Goal: Information Seeking & Learning: Learn about a topic

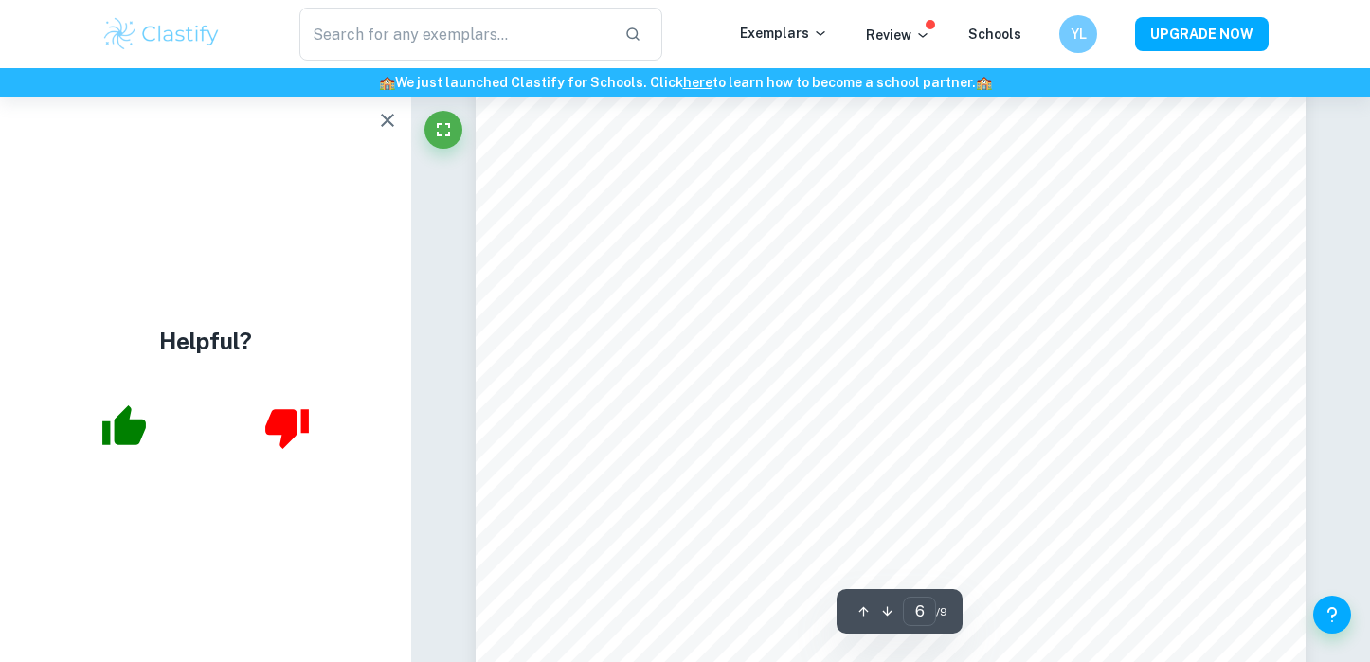
scroll to position [6189, 0]
click at [387, 124] on icon "button" at bounding box center [387, 120] width 23 height 23
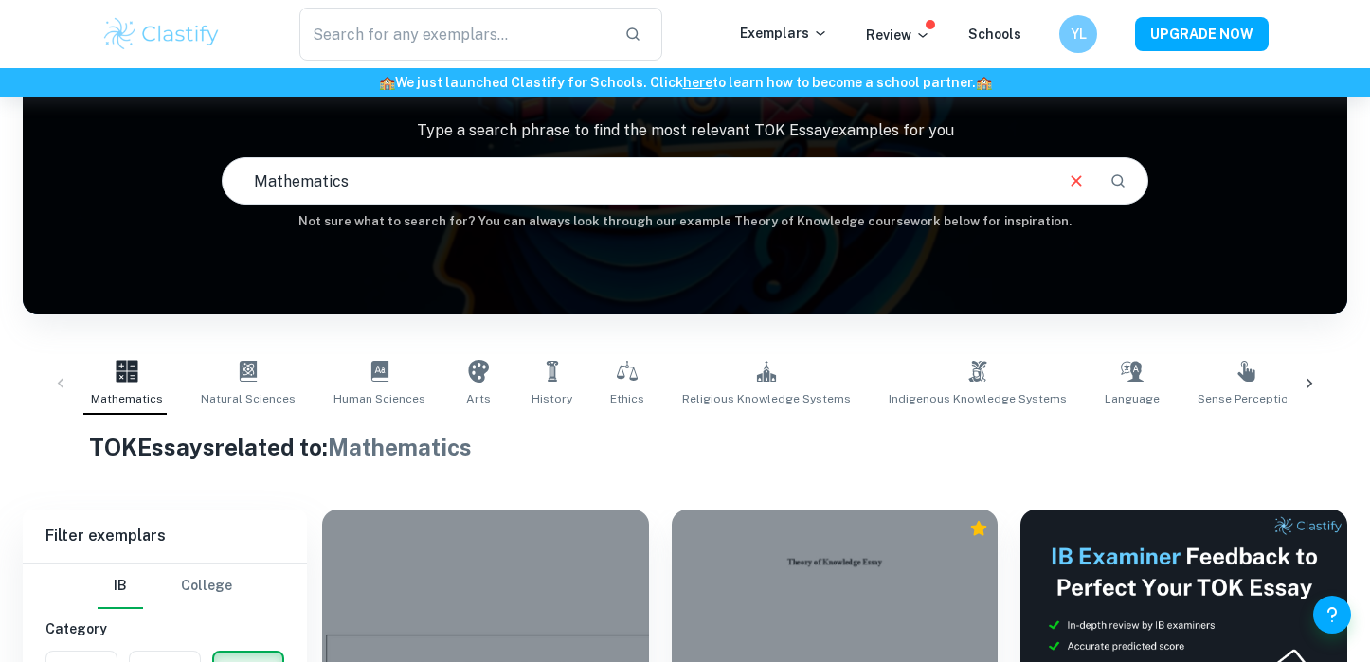
scroll to position [127, 0]
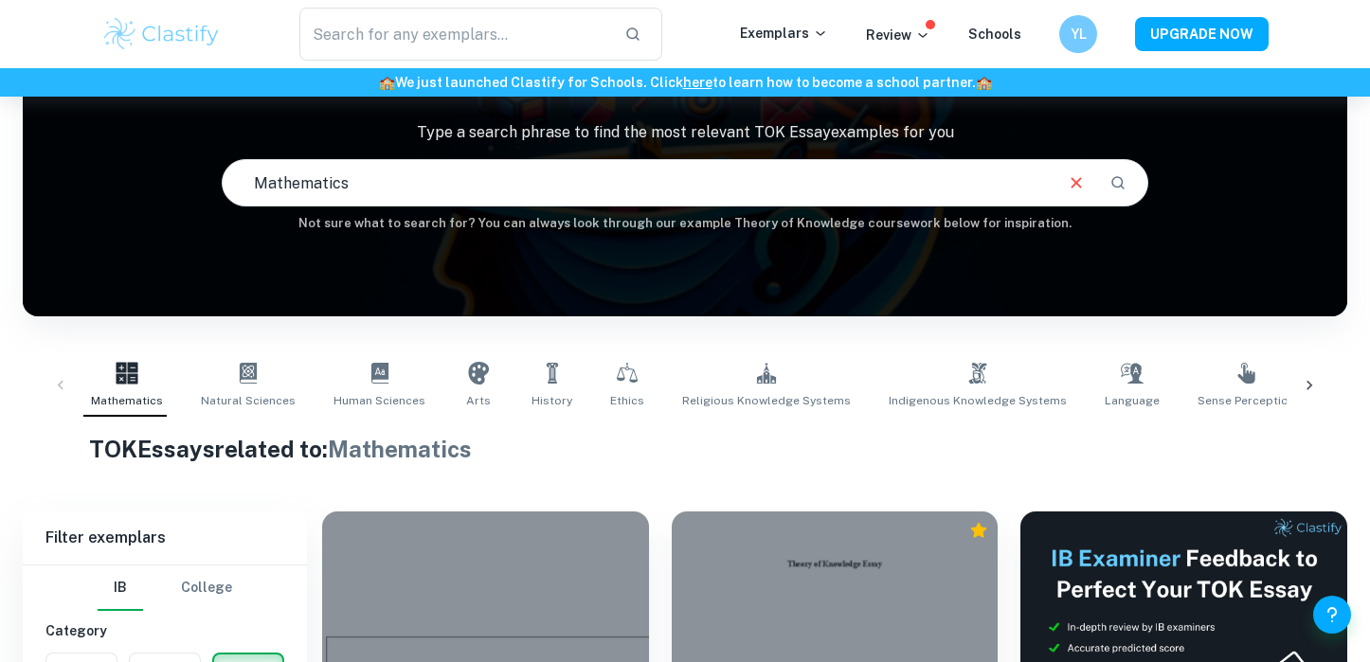
click at [397, 180] on input "Mathematics" at bounding box center [637, 182] width 829 height 53
drag, startPoint x: 405, startPoint y: 189, endPoint x: 166, endPoint y: 182, distance: 239.8
click at [166, 184] on div "IB TOK Essay examples Type a search phrase to find the most relevant TOK Essay …" at bounding box center [685, 135] width 1324 height 195
click at [367, 180] on input "text" at bounding box center [637, 182] width 829 height 53
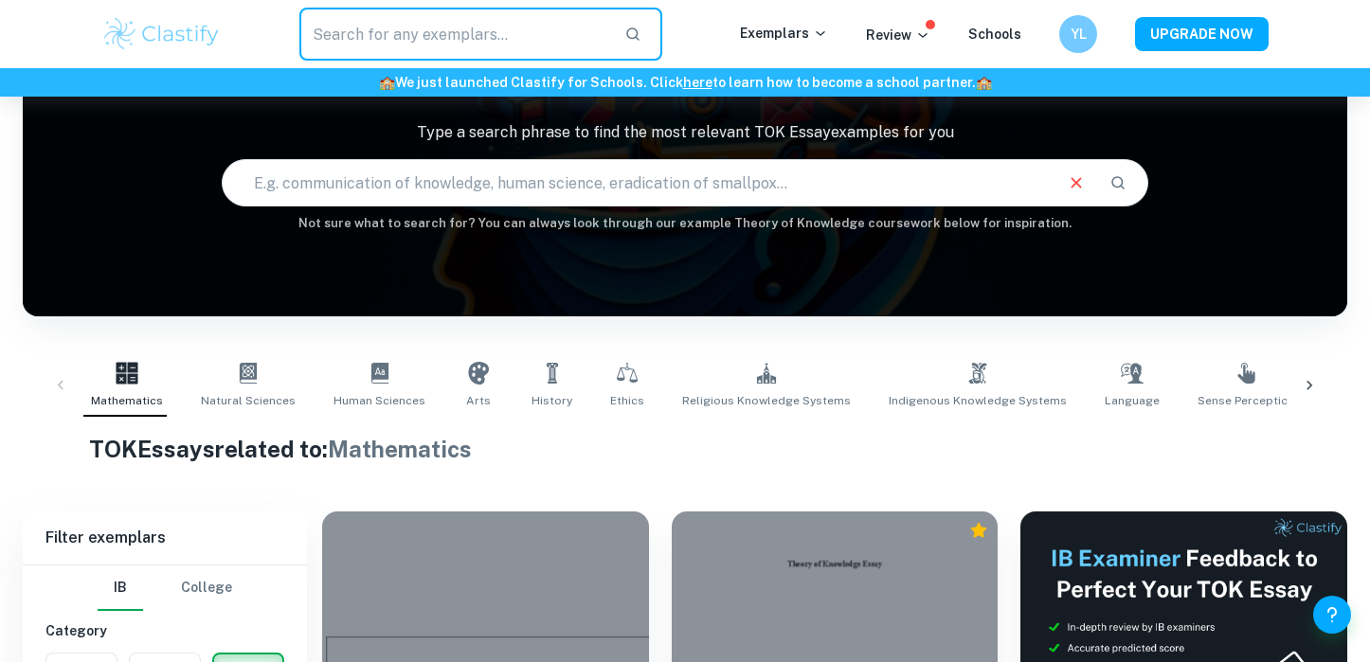
click at [383, 47] on input "text" at bounding box center [454, 34] width 310 height 53
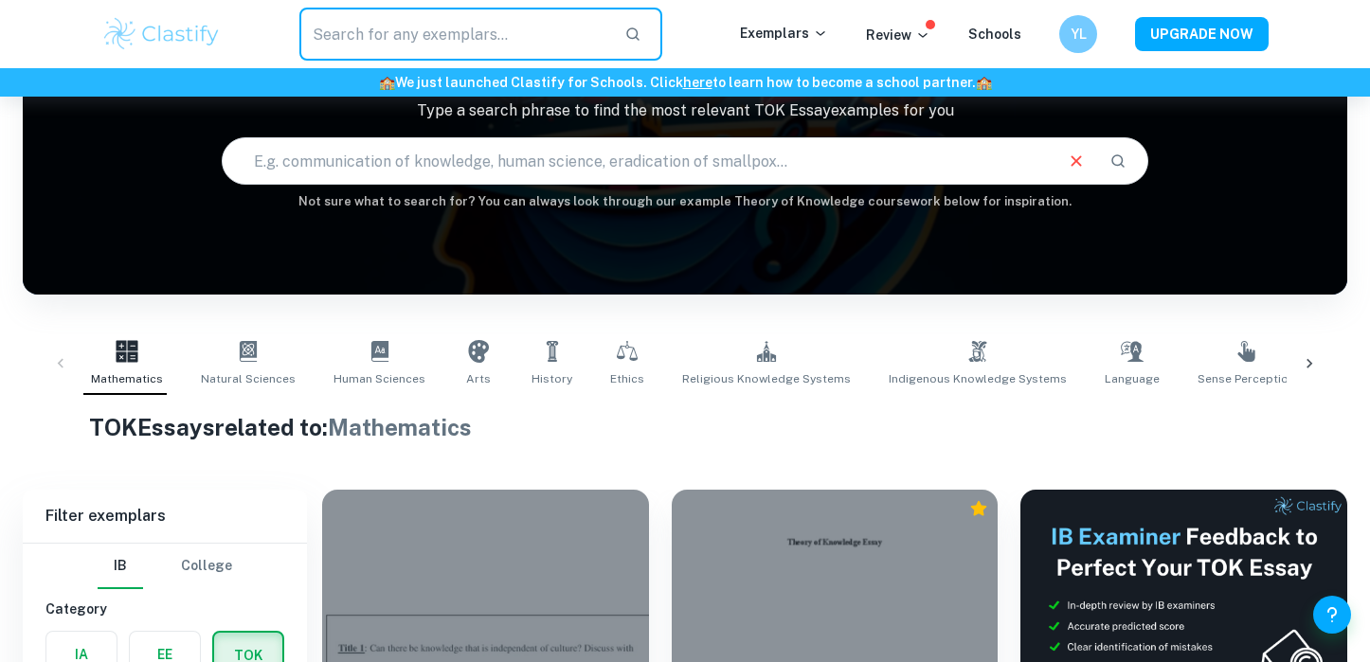
click at [369, 166] on input "text" at bounding box center [637, 161] width 829 height 53
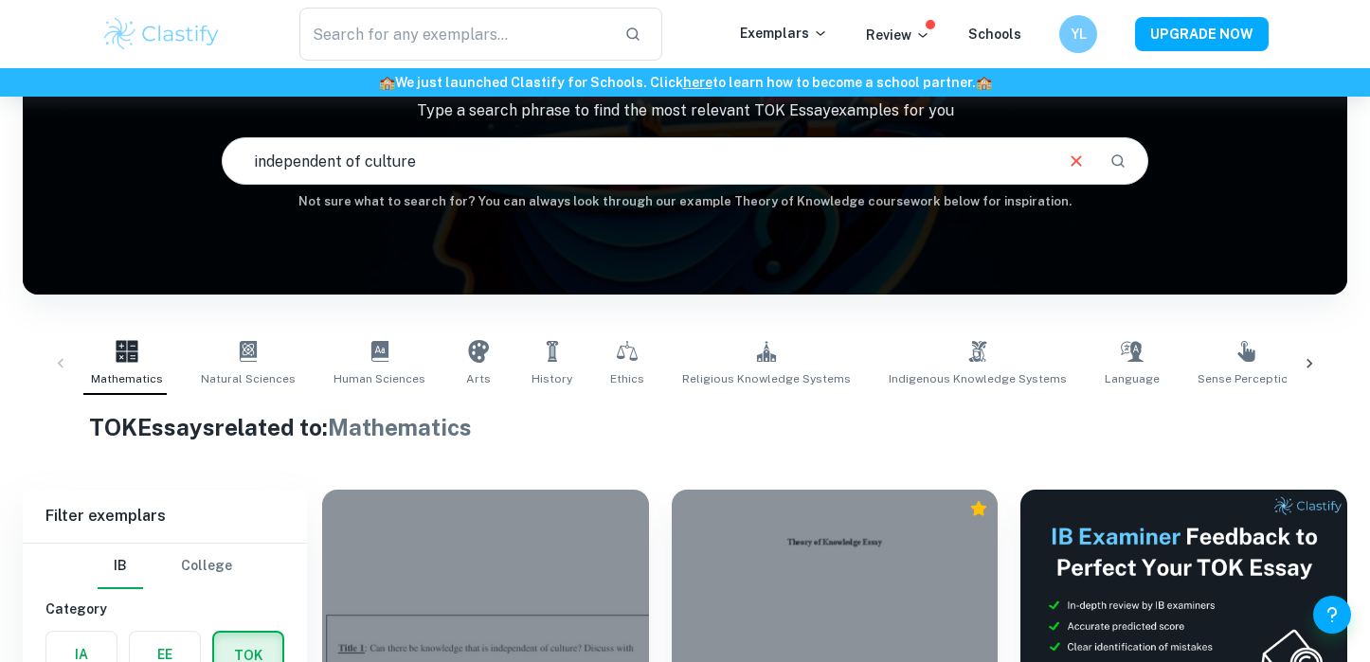
type input "independent of culture"
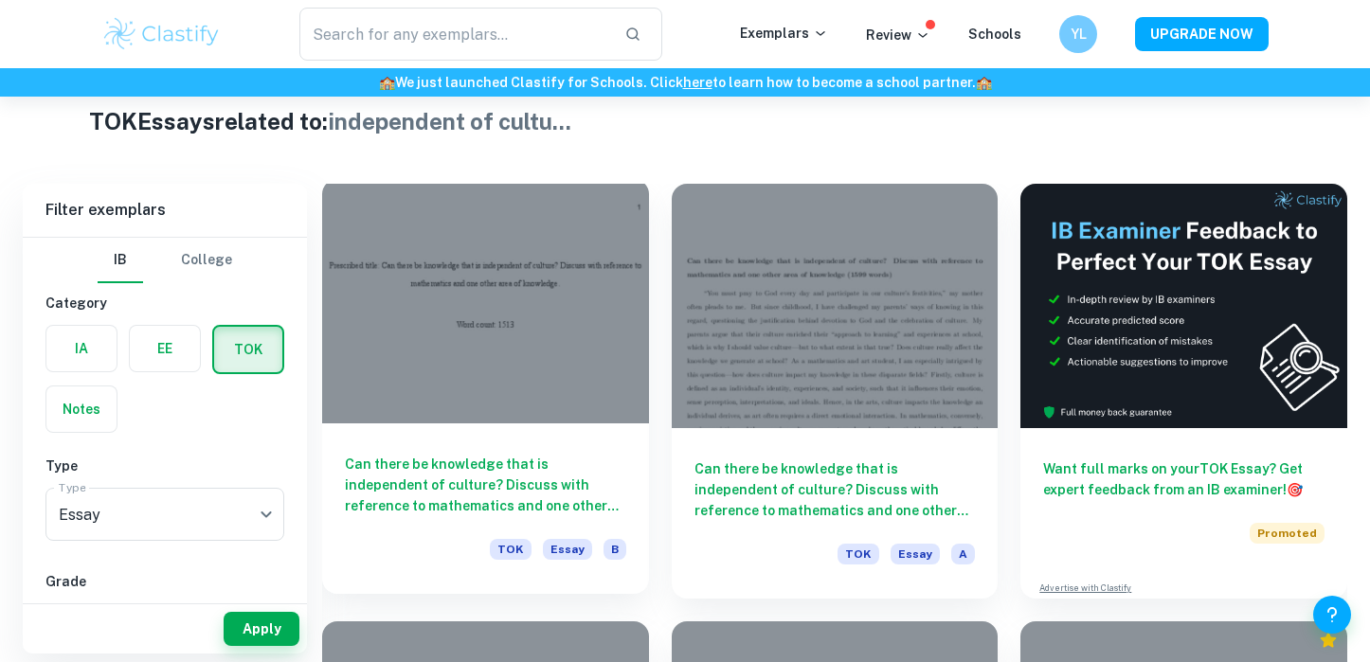
scroll to position [458, 0]
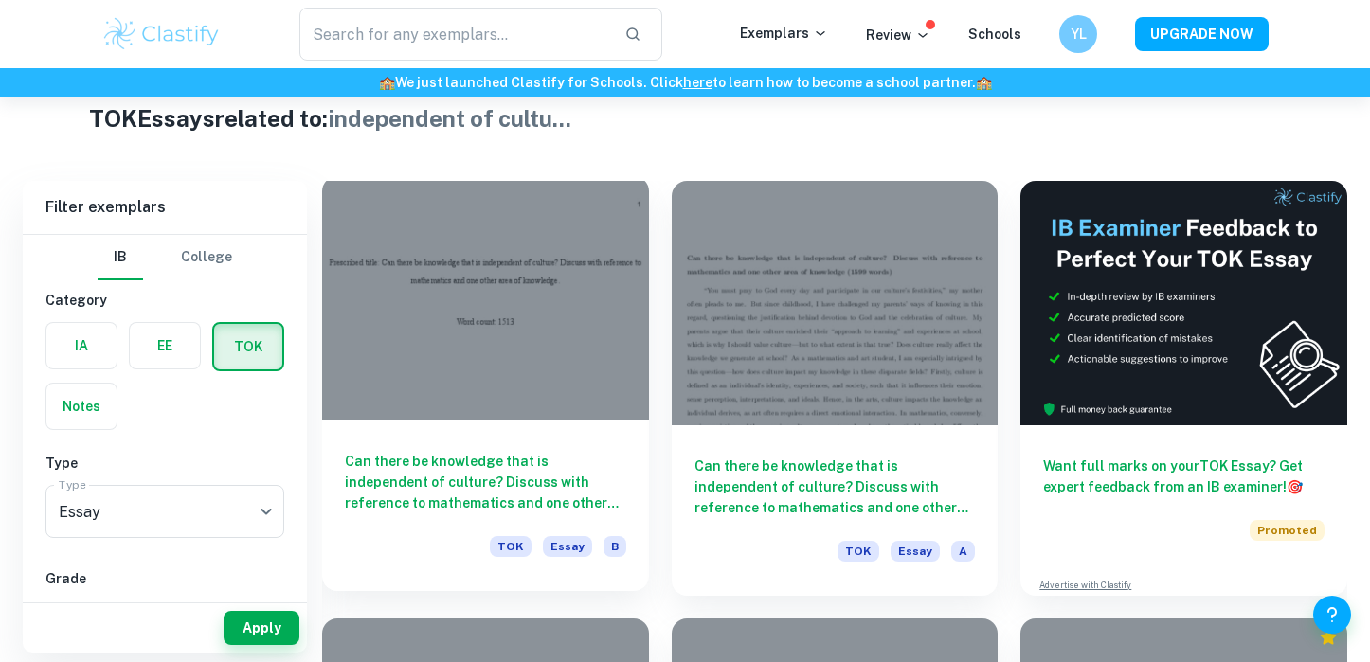
click at [435, 498] on h6 "Can there be knowledge that is independent of culture? Discuss with reference t…" at bounding box center [485, 482] width 281 height 63
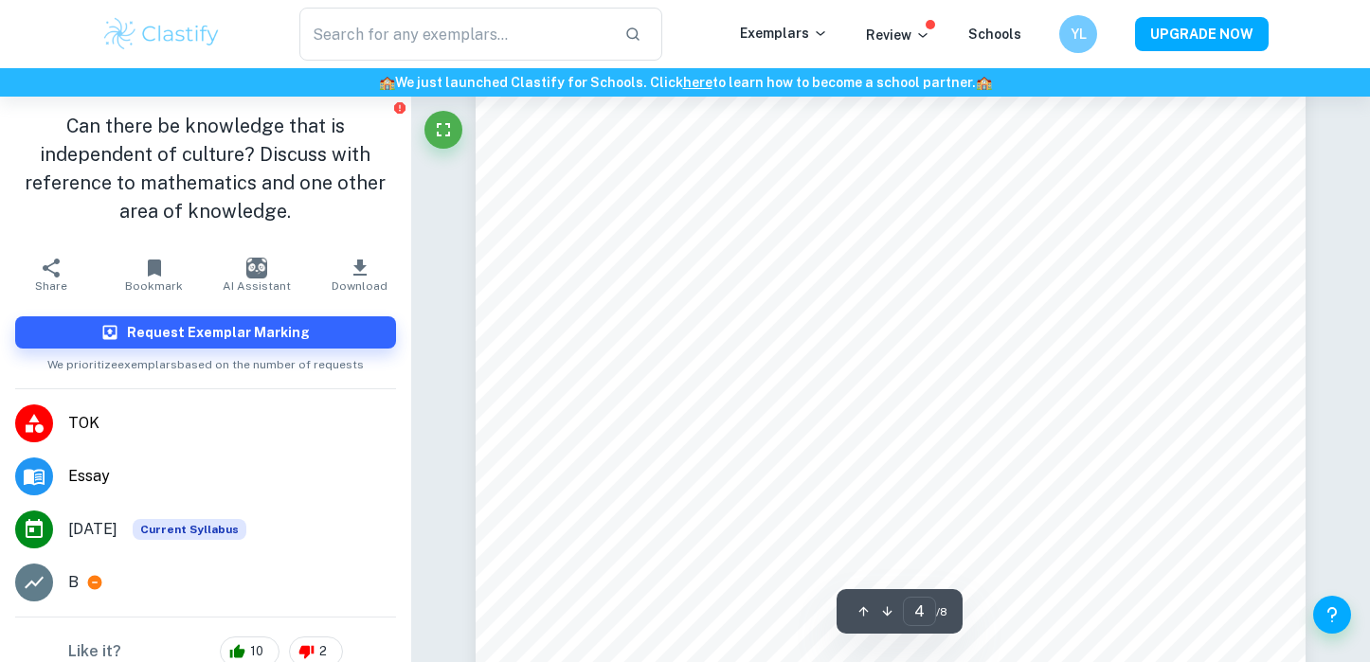
scroll to position [3699, 0]
type input "7"
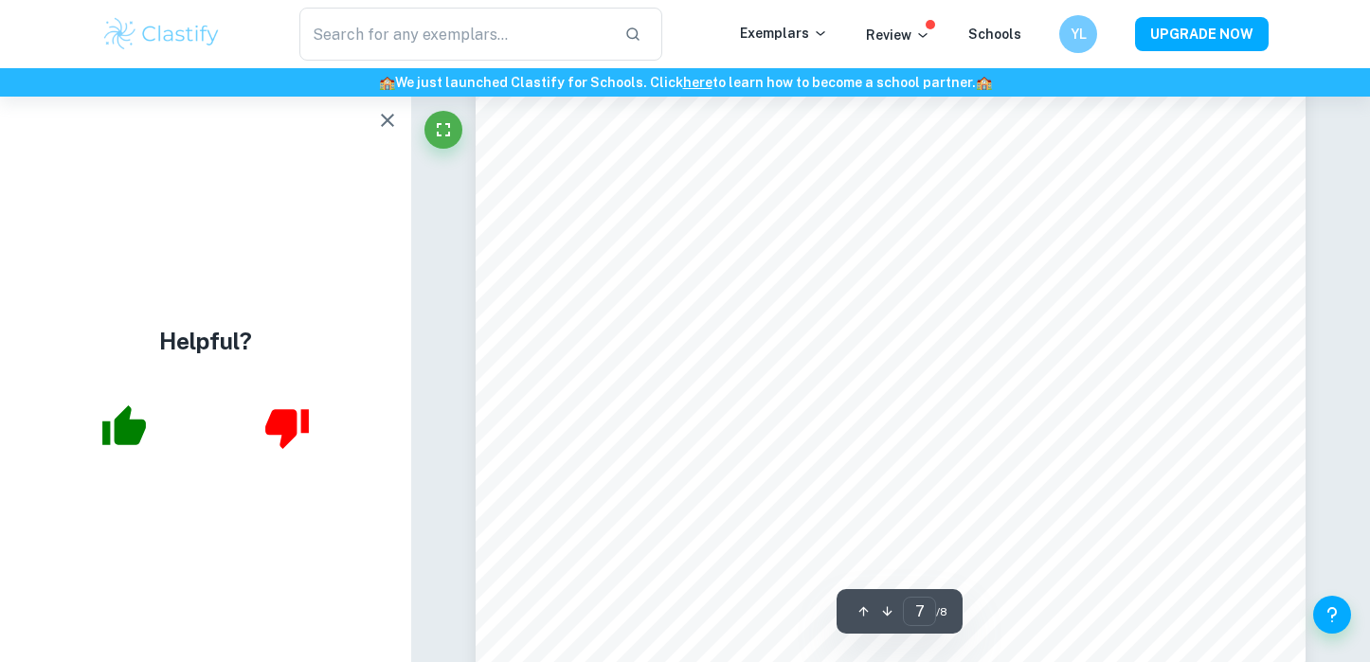
scroll to position [7233, 0]
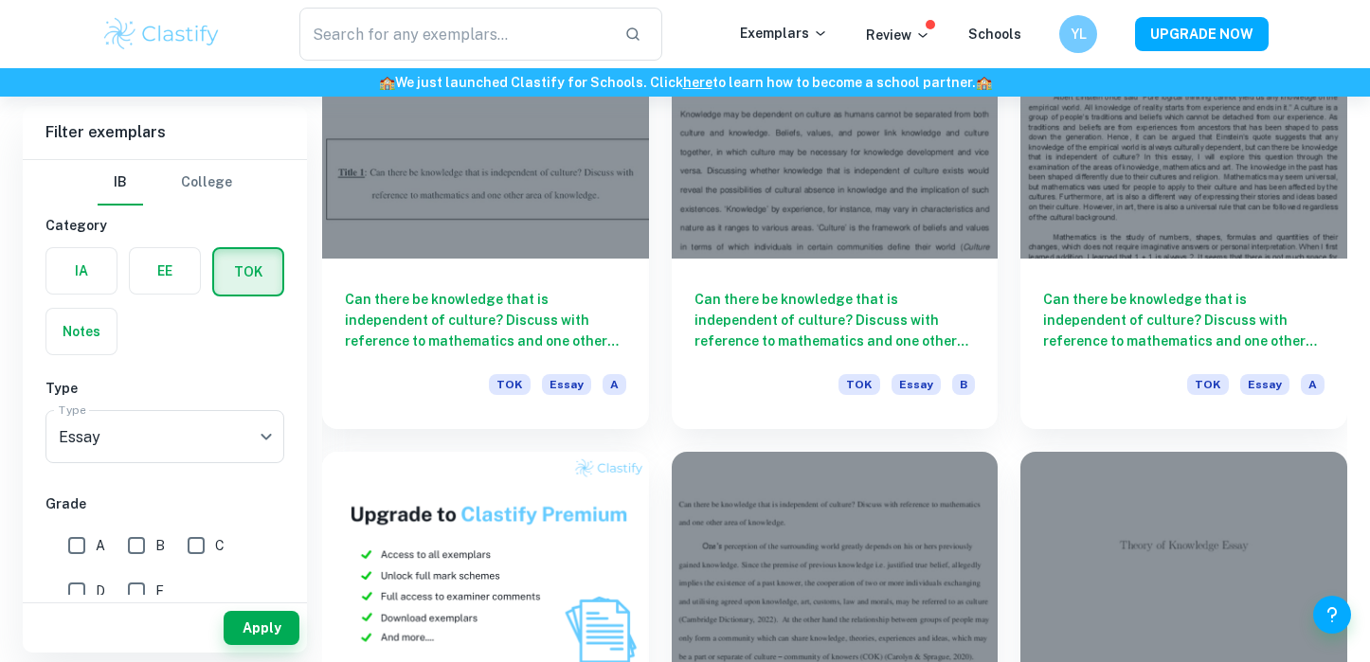
scroll to position [1061, 0]
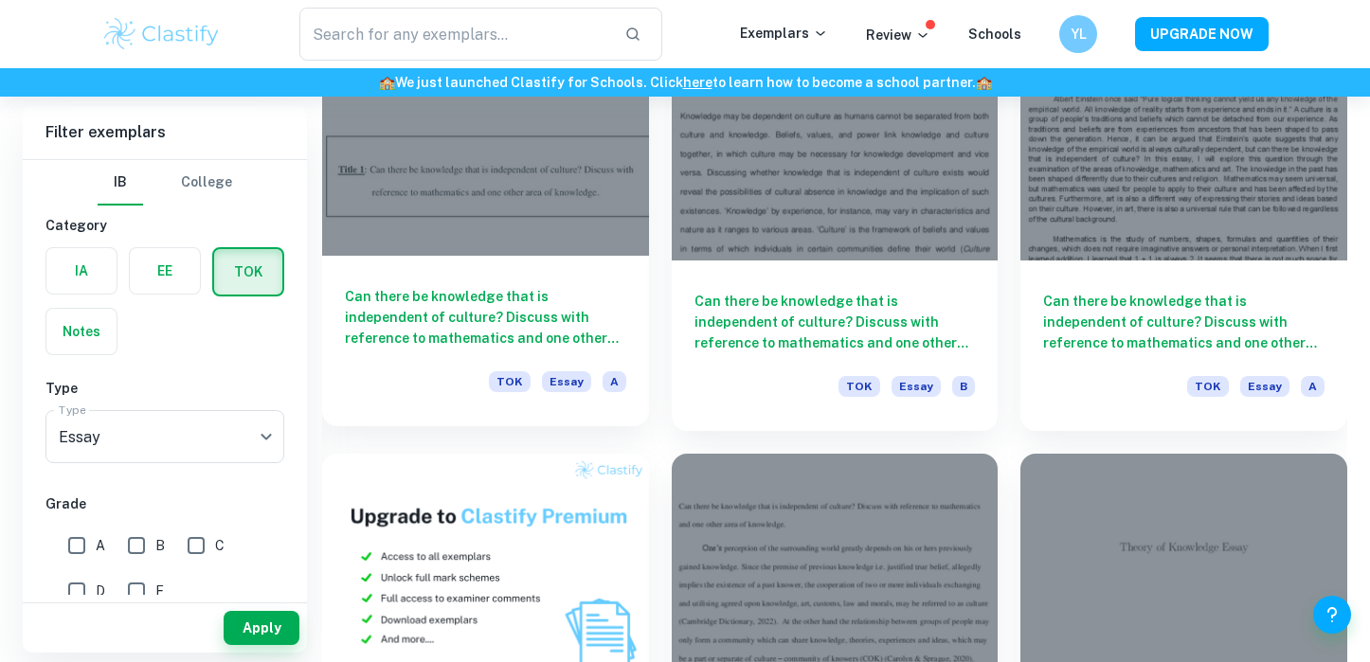
click at [554, 318] on h6 "Can there be knowledge that is independent of culture? Discuss with reference t…" at bounding box center [485, 317] width 281 height 63
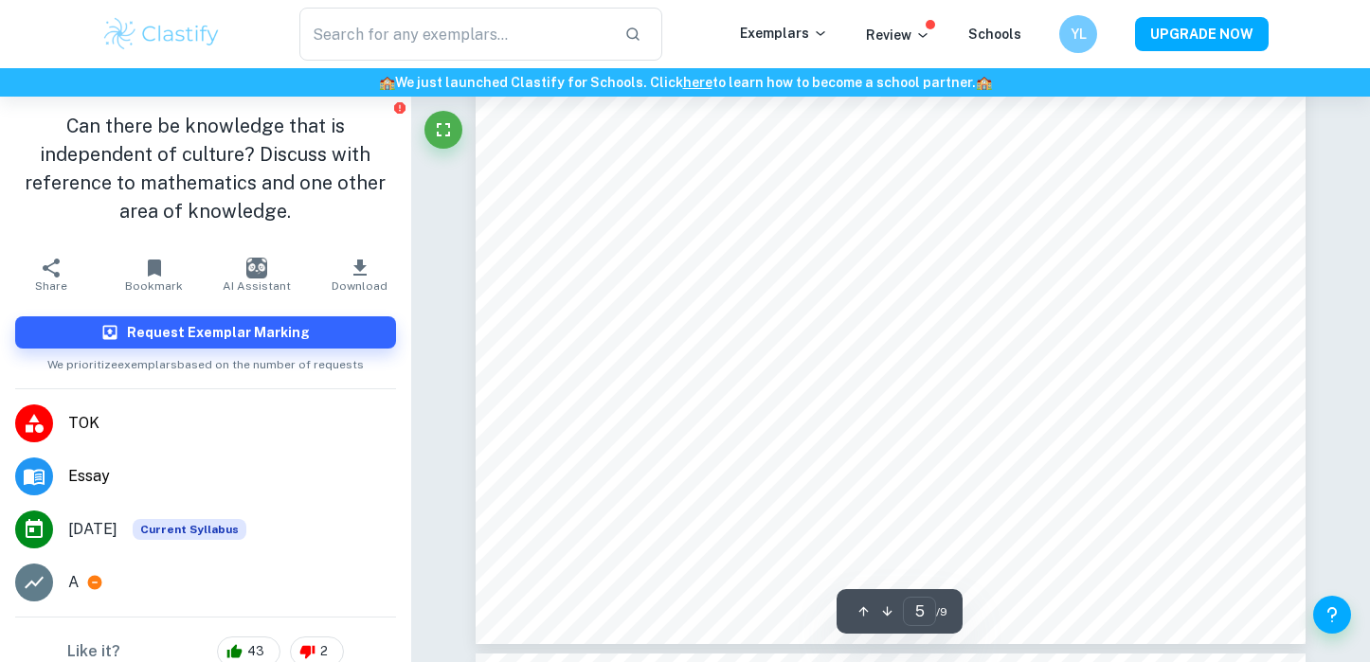
type input "6"
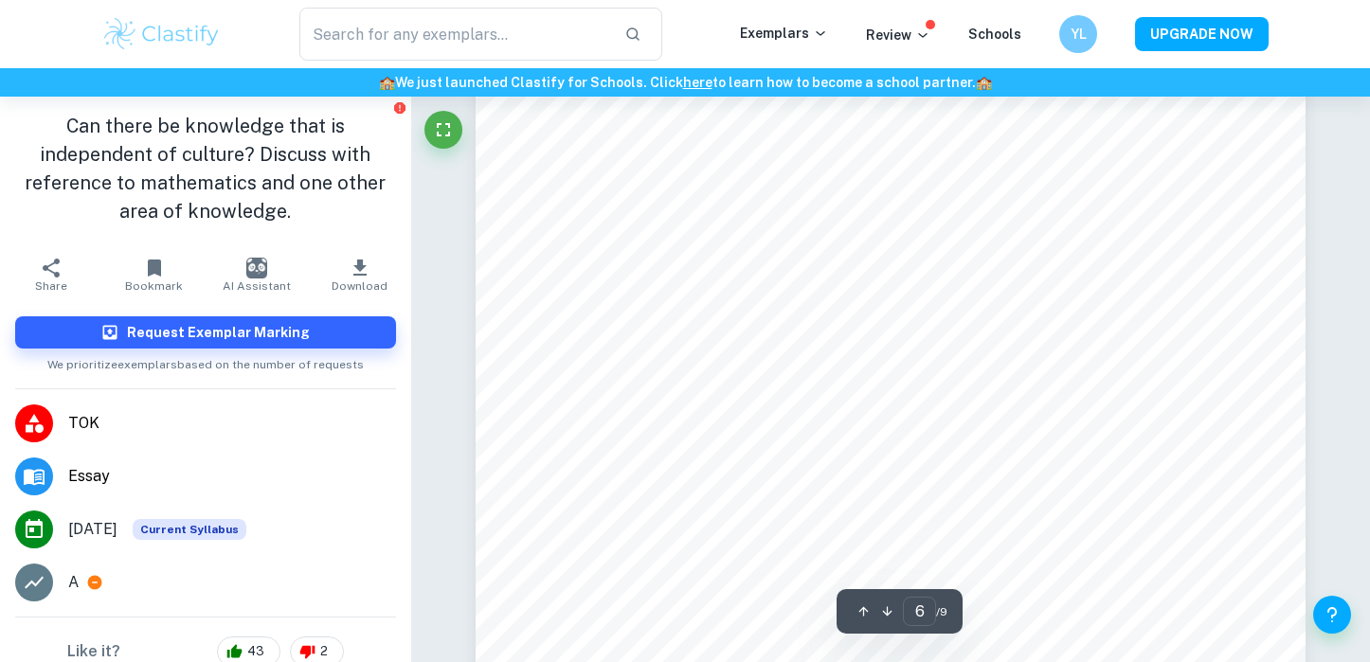
scroll to position [6732, 0]
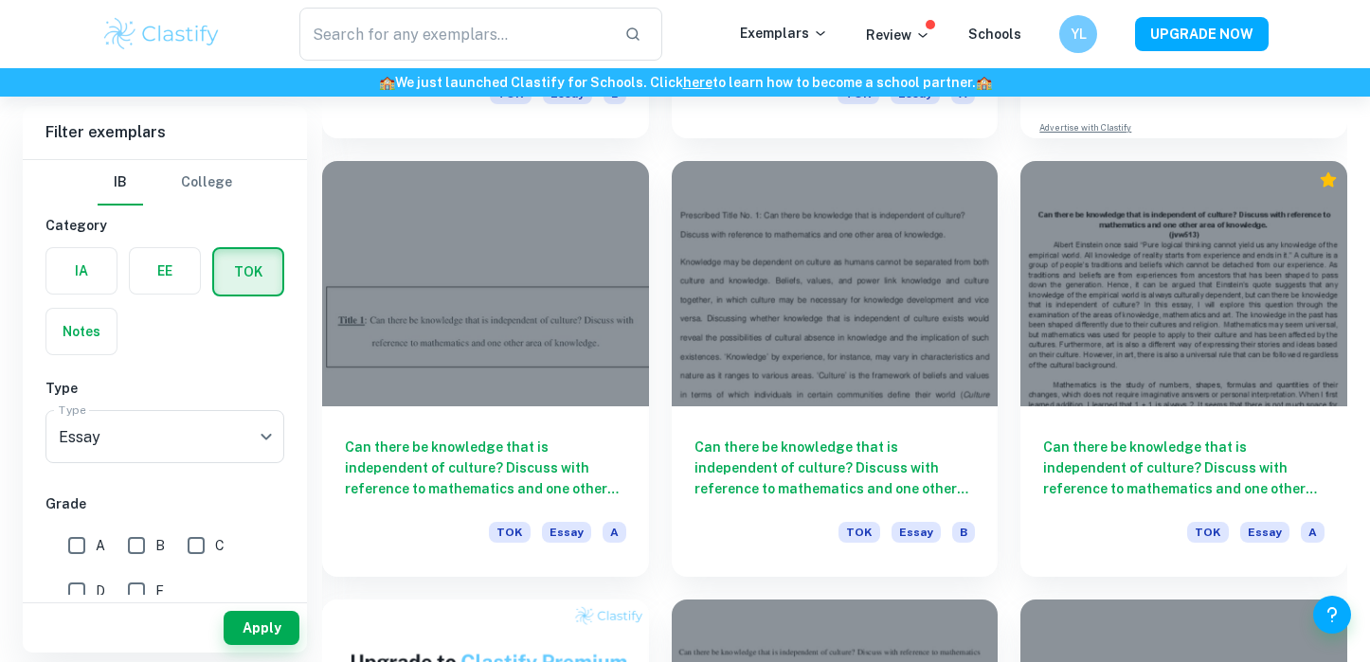
scroll to position [1011, 0]
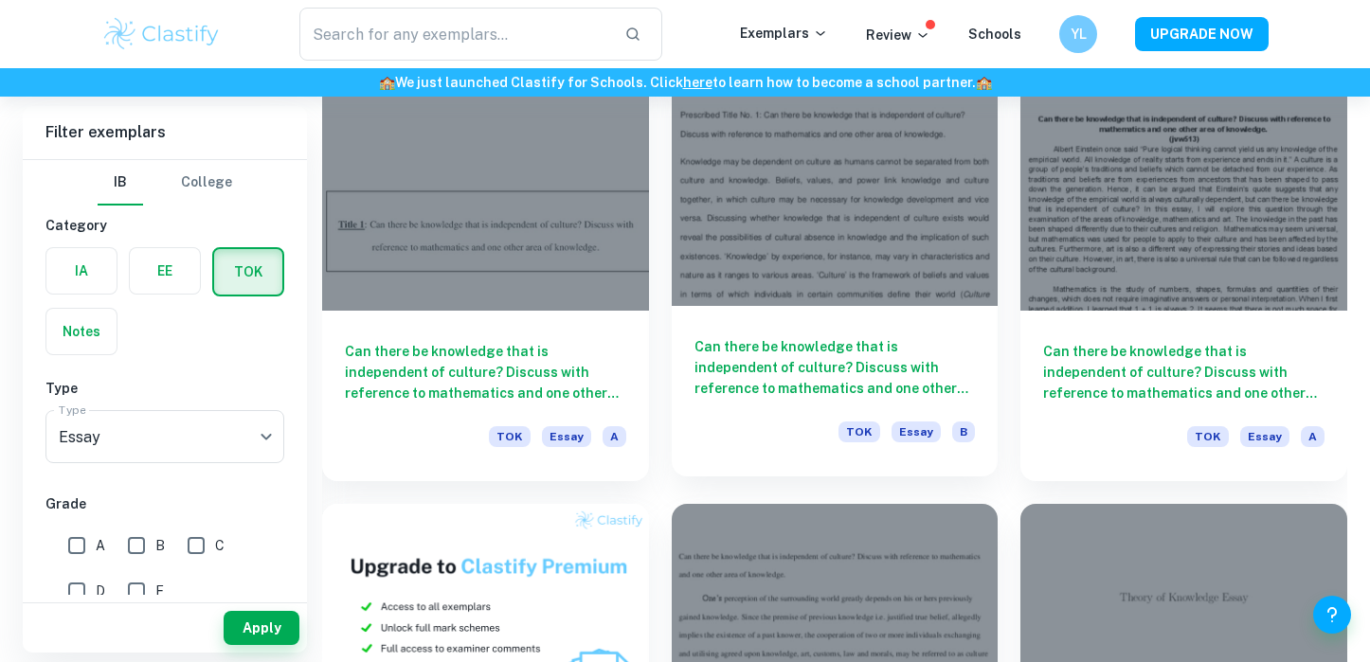
click at [781, 422] on div "TOK Essay B" at bounding box center [834, 438] width 281 height 32
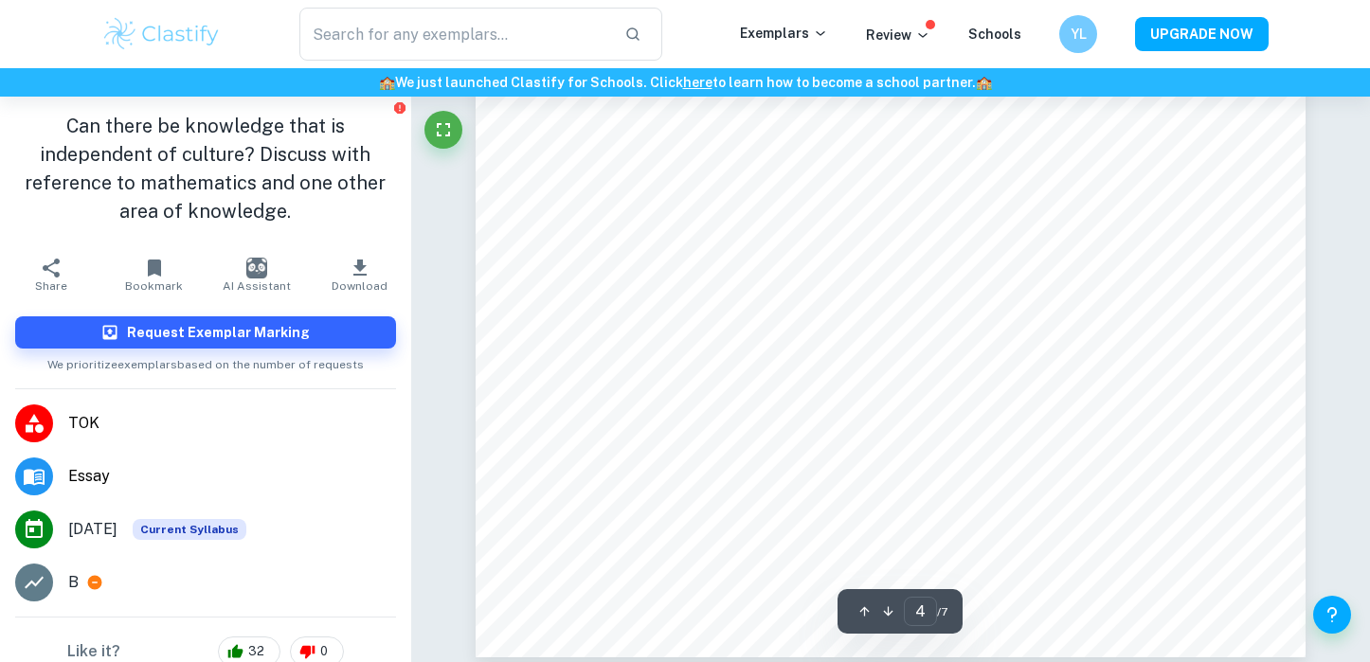
scroll to position [4390, 0]
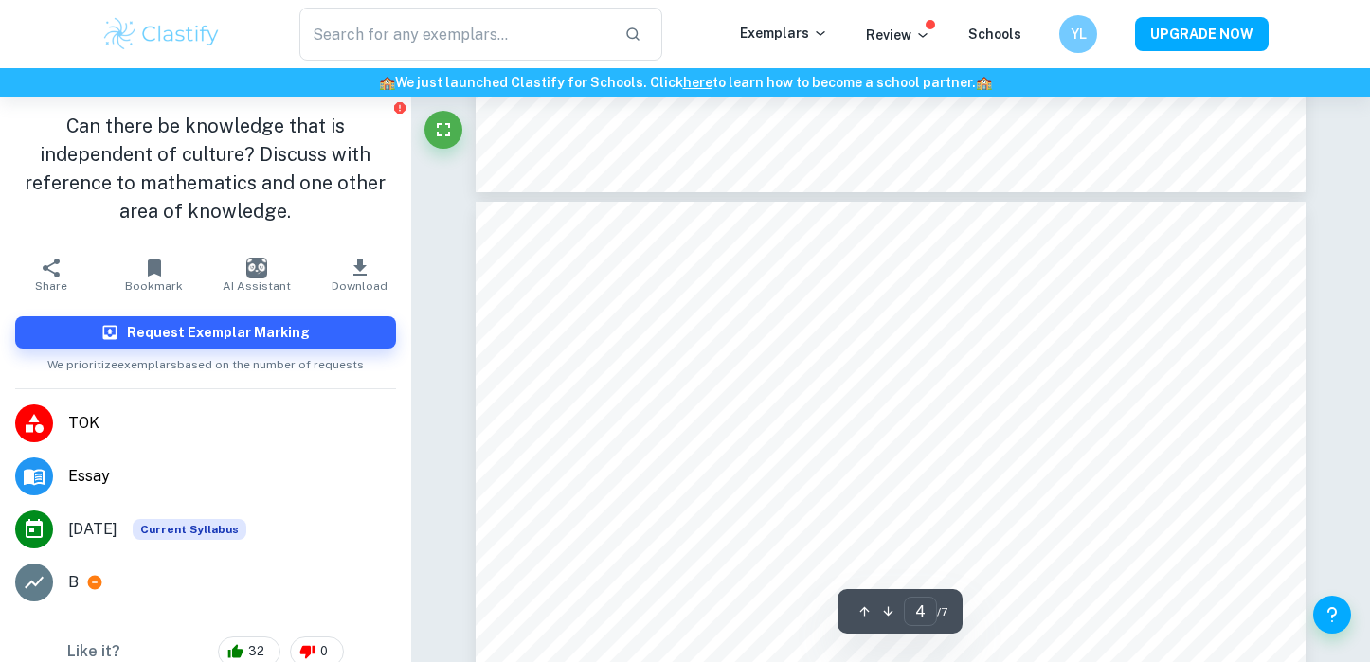
type input "3"
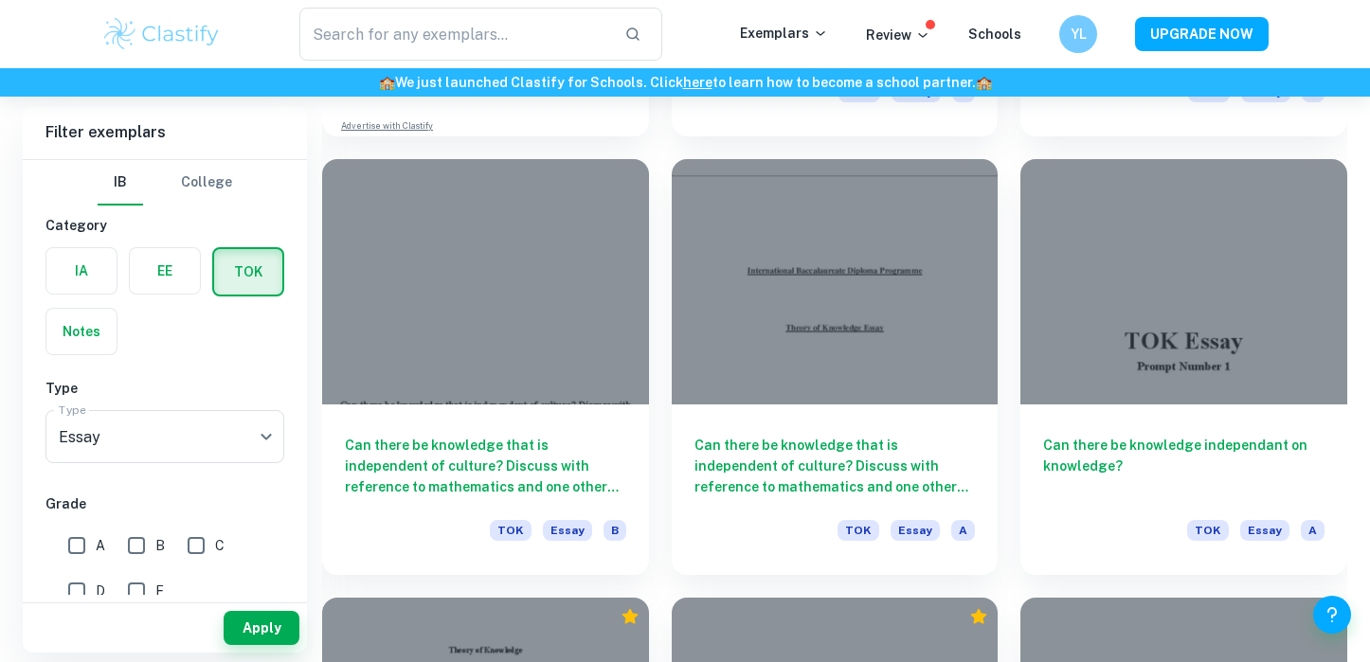
scroll to position [1818, 0]
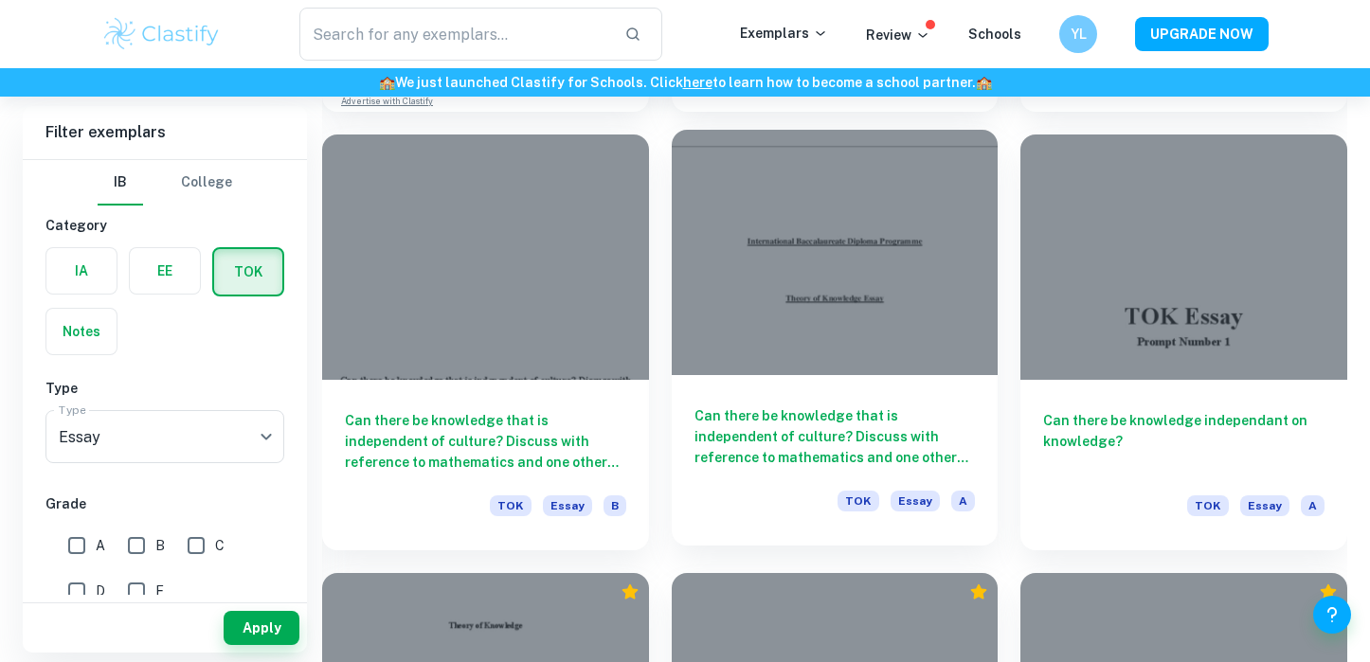
click at [747, 442] on h6 "Can there be knowledge that is independent of culture? Discuss with reference t…" at bounding box center [834, 436] width 281 height 63
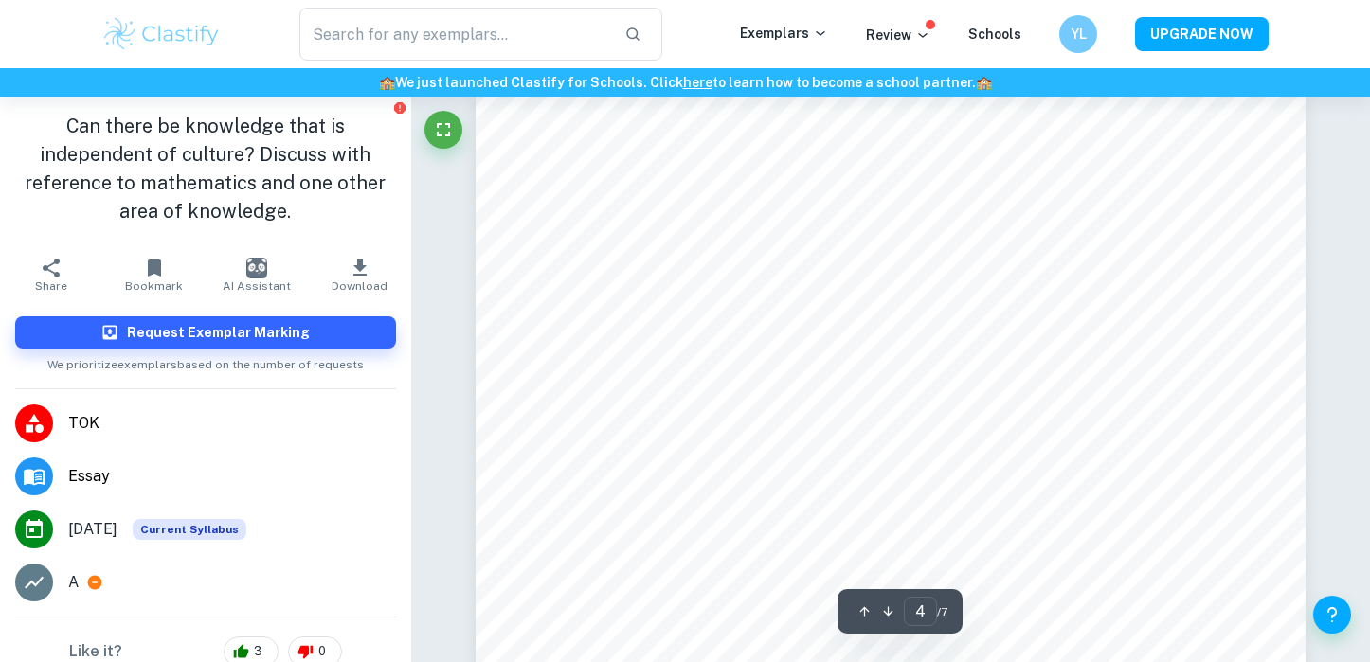
scroll to position [4262, 0]
type input "5"
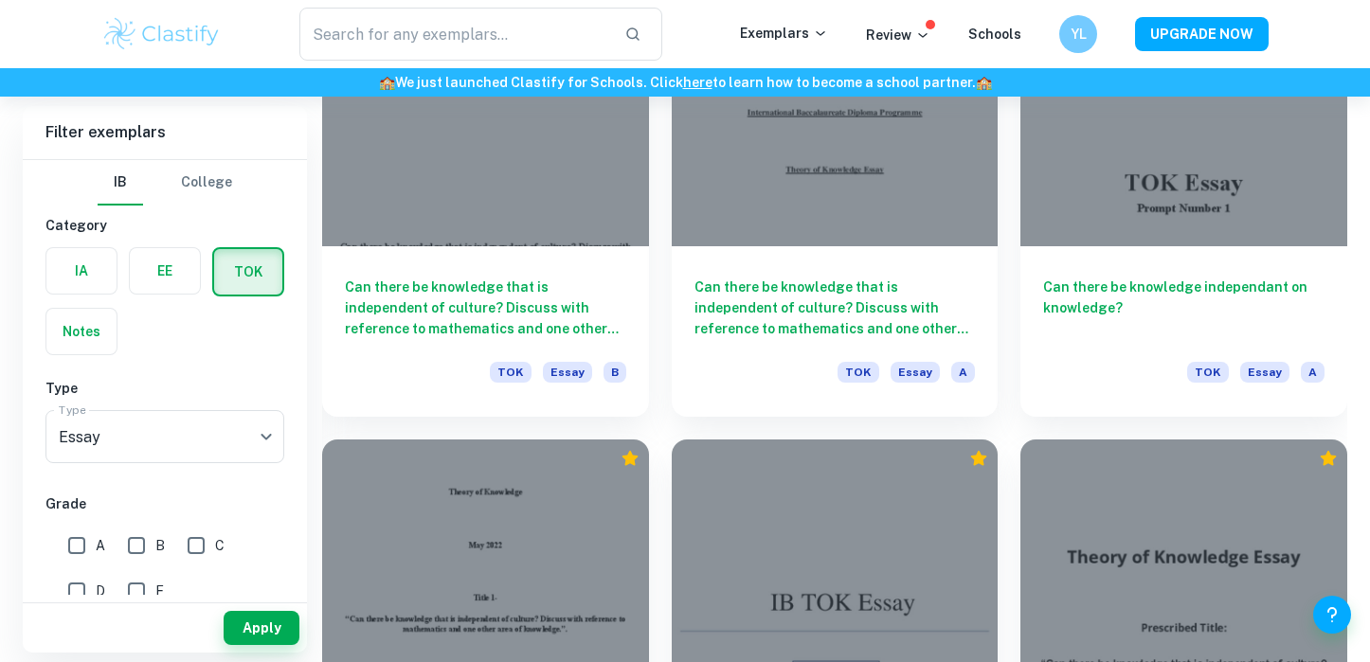
scroll to position [1962, 0]
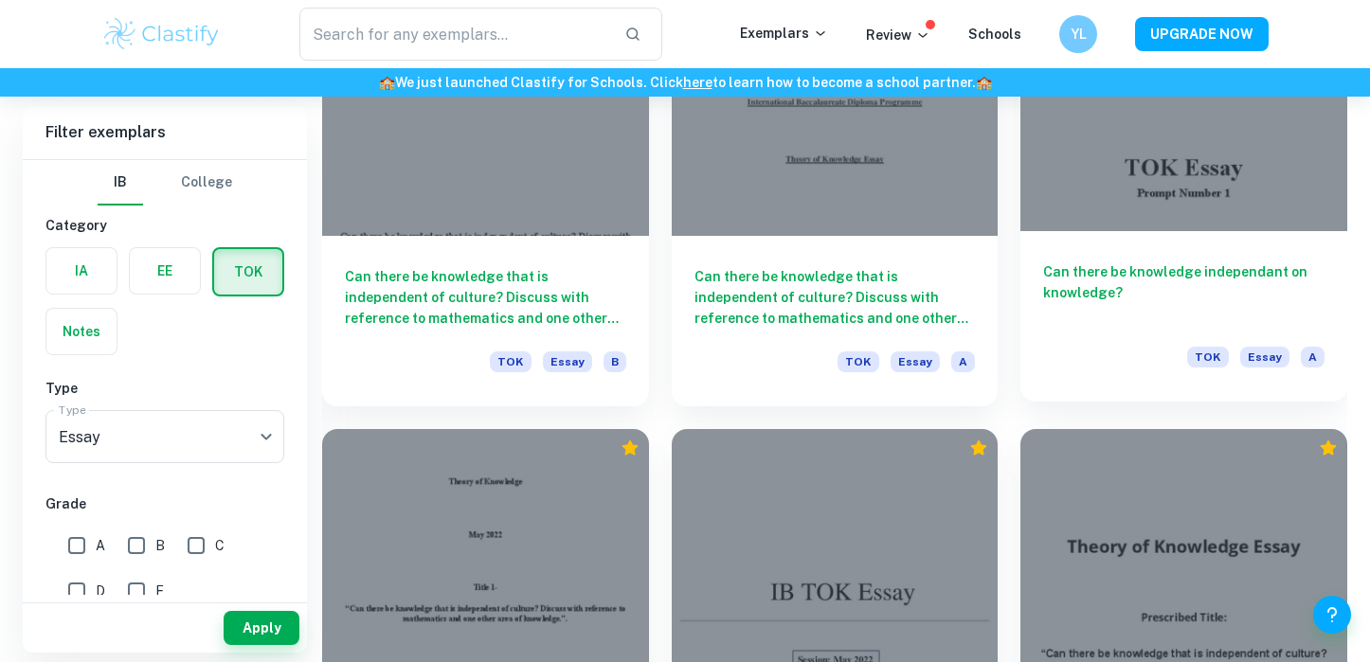
click at [1125, 321] on h6 "Can there be knowledge independant on knowledge?" at bounding box center [1183, 292] width 281 height 63
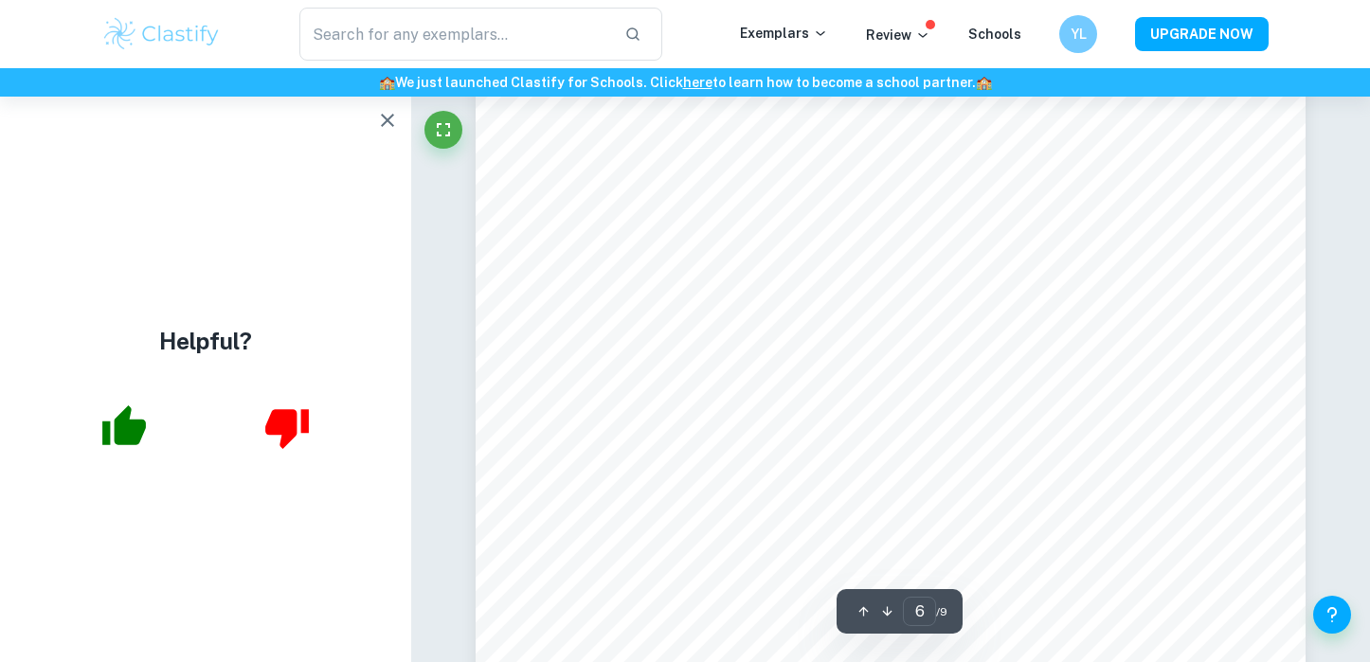
scroll to position [6023, 0]
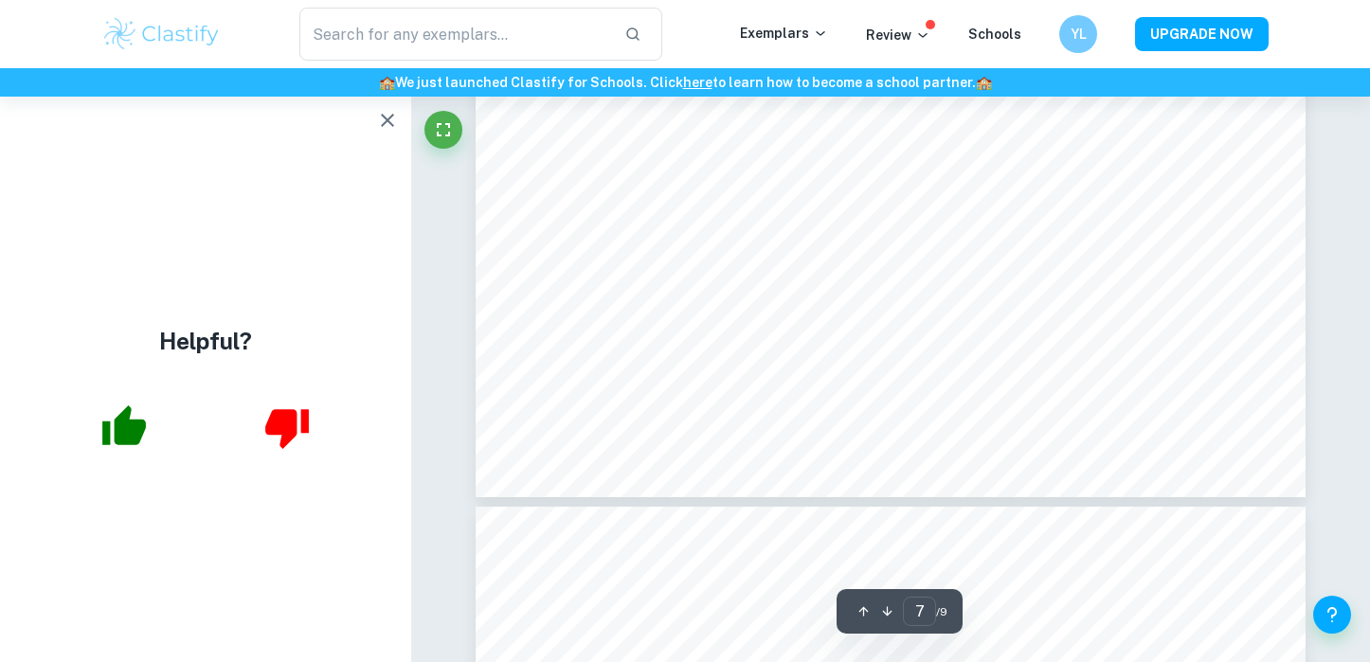
type input "8"
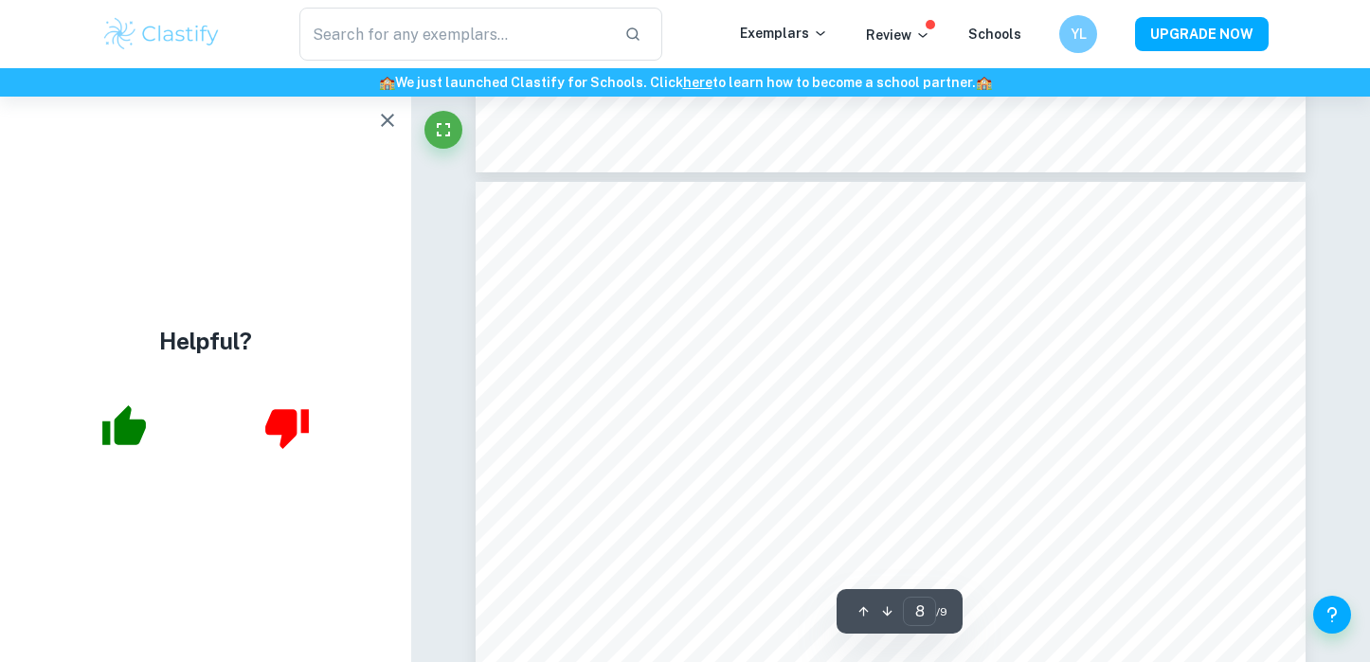
scroll to position [7840, 0]
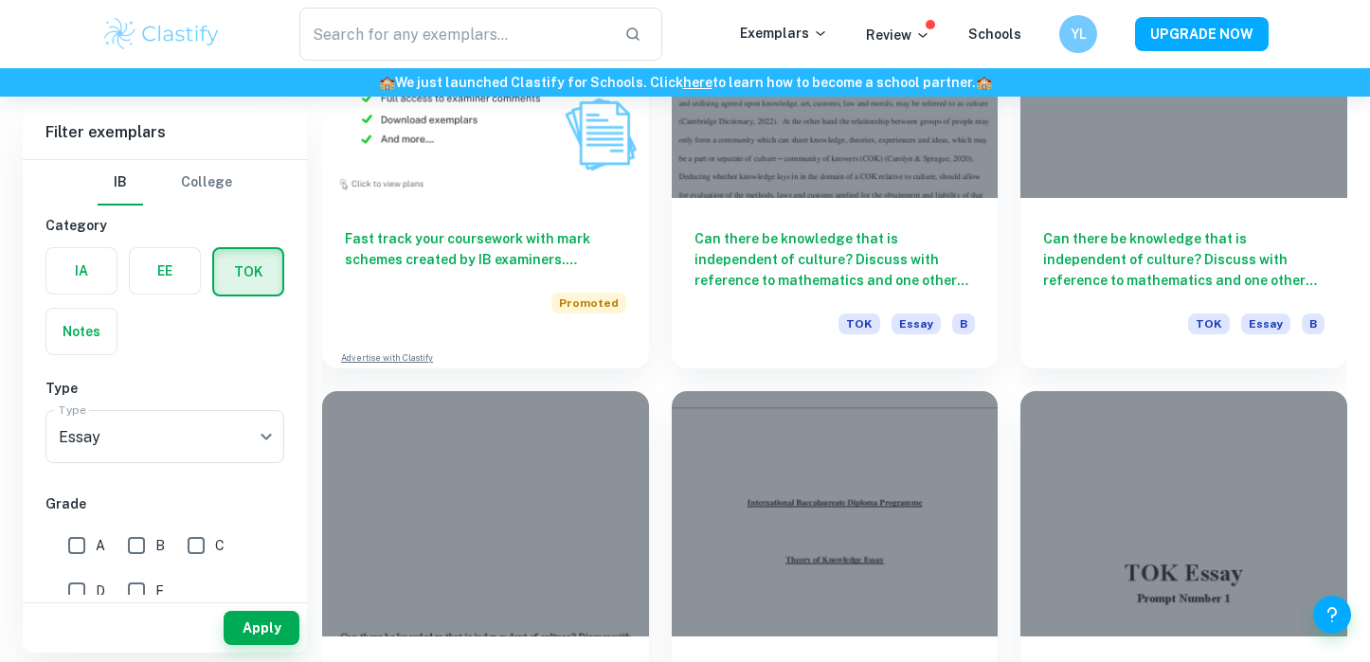
scroll to position [1563, 0]
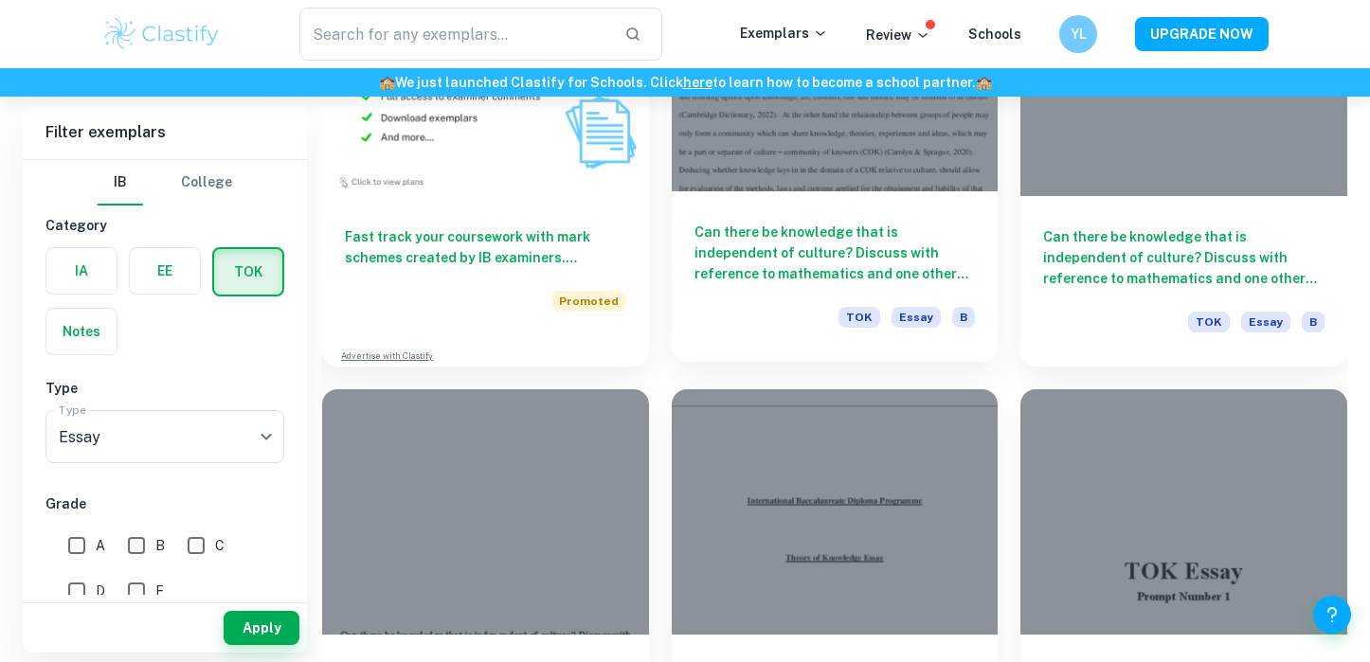
click at [748, 279] on h6 "Can there be knowledge that is independent of culture? Discuss with reference t…" at bounding box center [834, 253] width 281 height 63
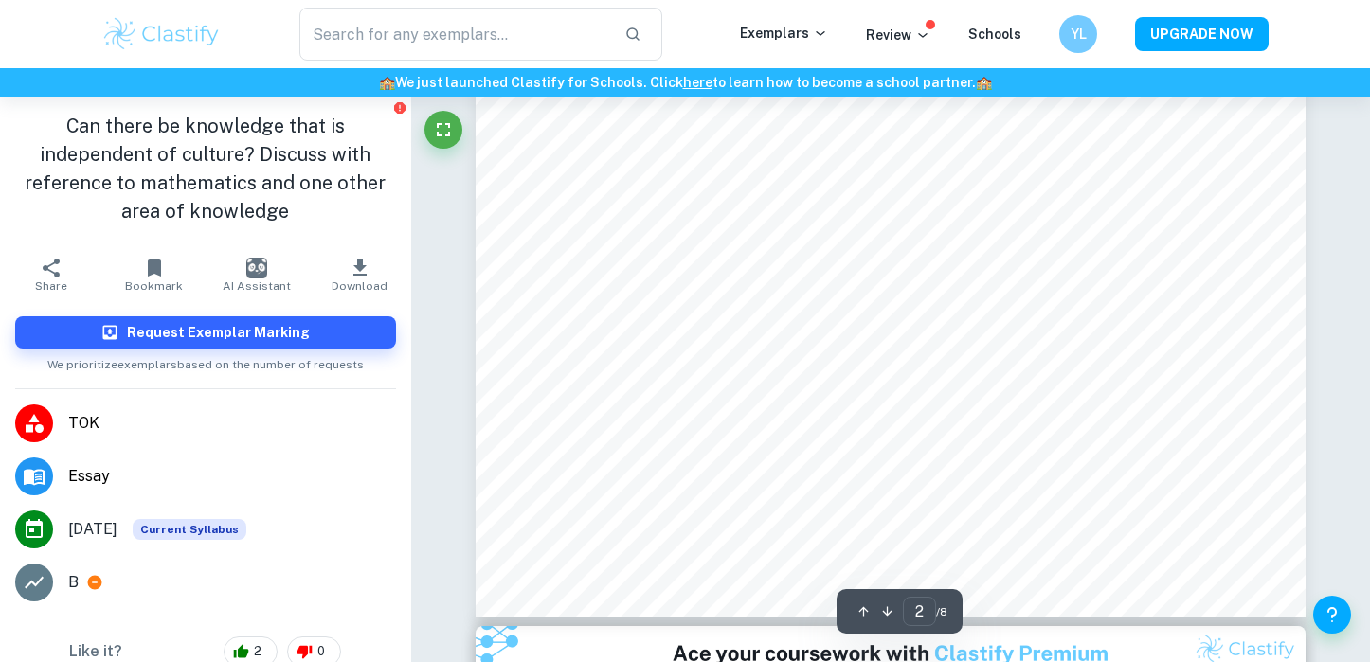
type input "3"
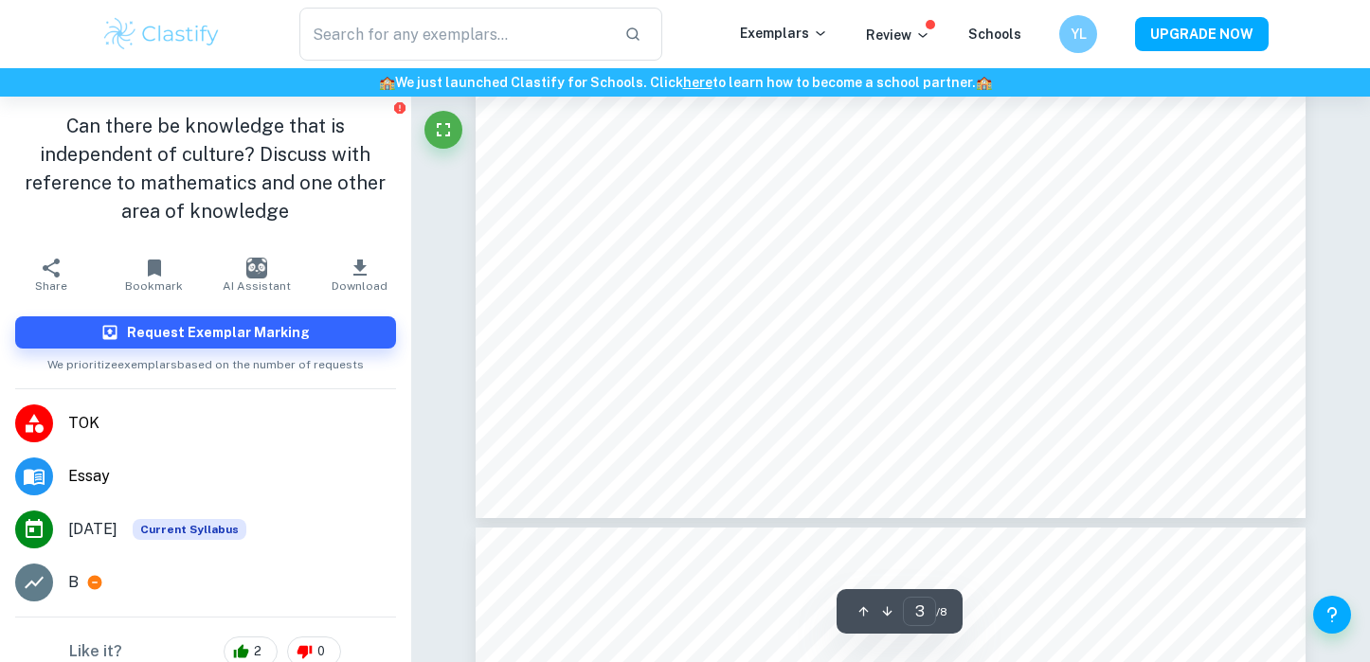
scroll to position [3111, 0]
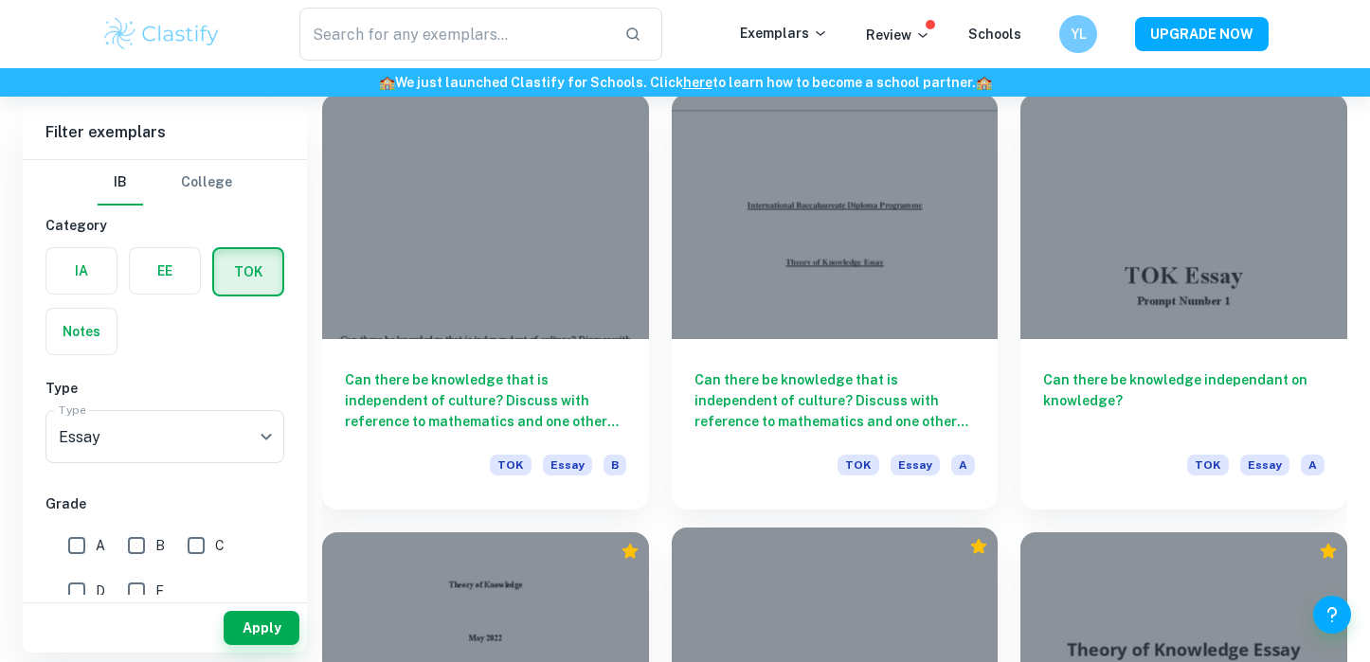
scroll to position [1855, 0]
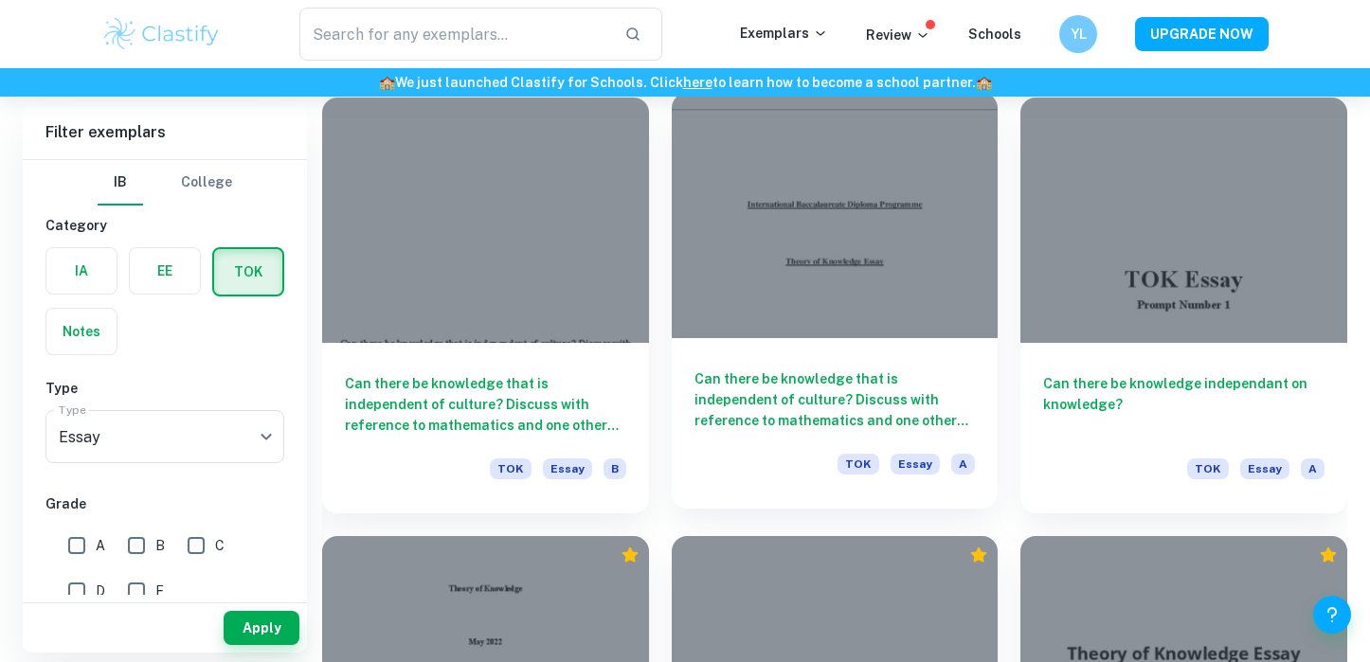
click at [753, 426] on h6 "Can there be knowledge that is independent of culture? Discuss with reference t…" at bounding box center [834, 400] width 281 height 63
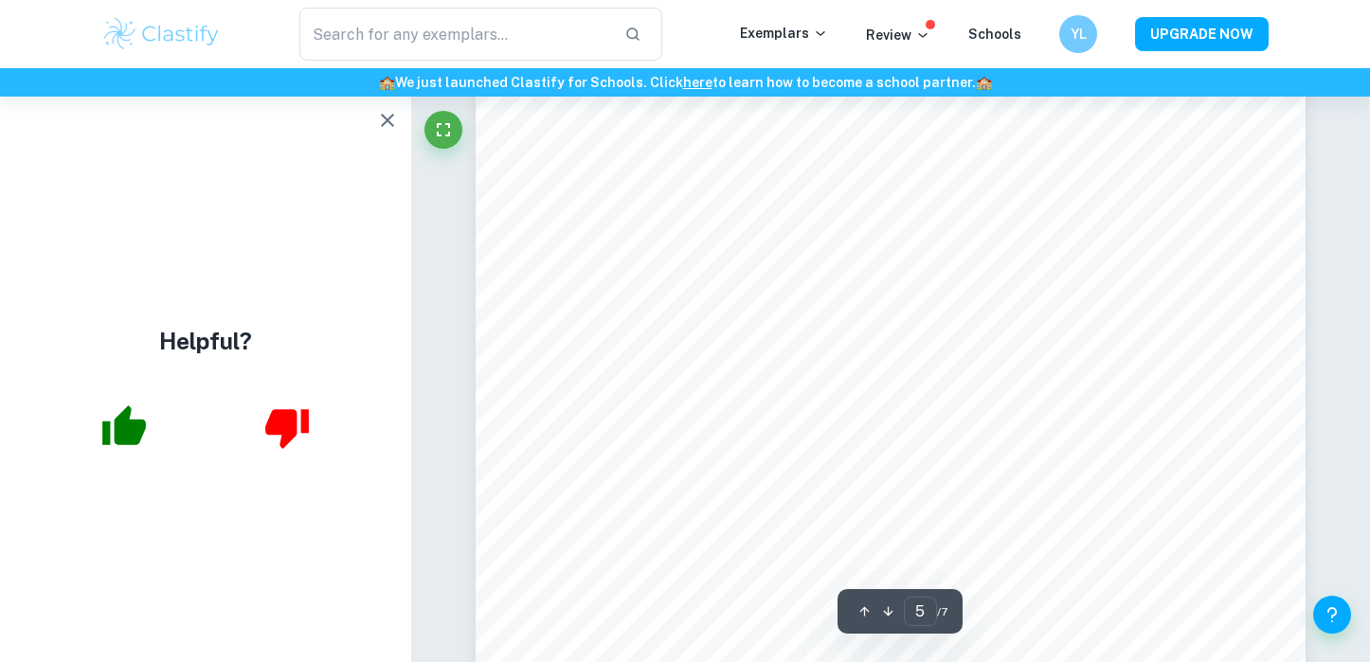
scroll to position [5257, 0]
type input "4"
